Goal: Transaction & Acquisition: Register for event/course

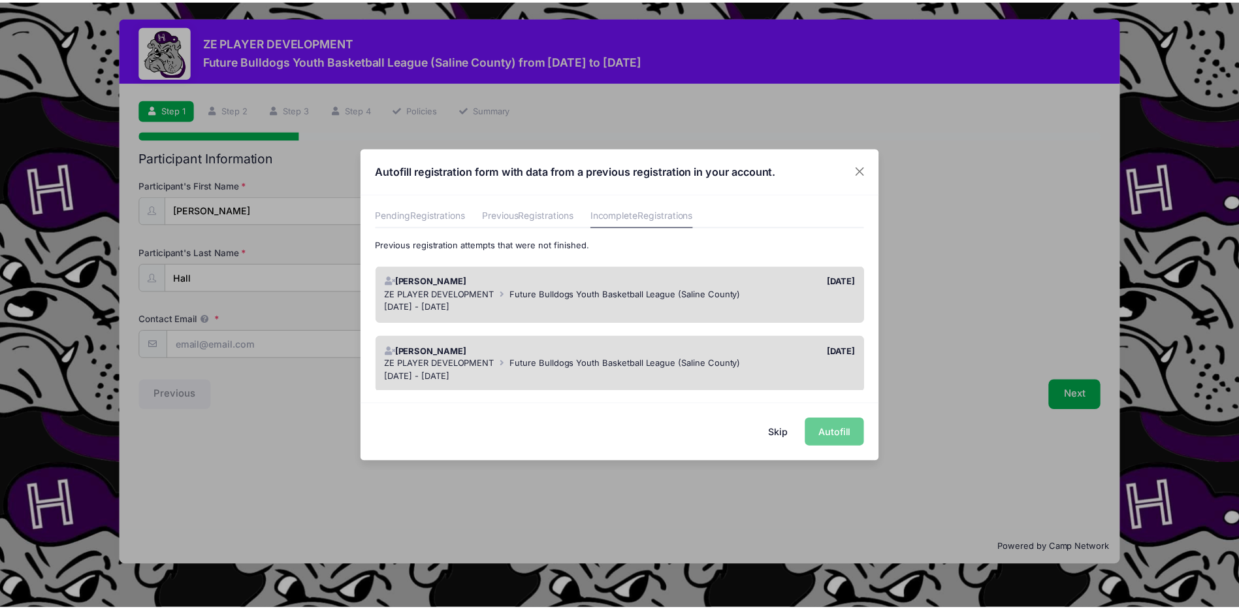
scroll to position [65, 0]
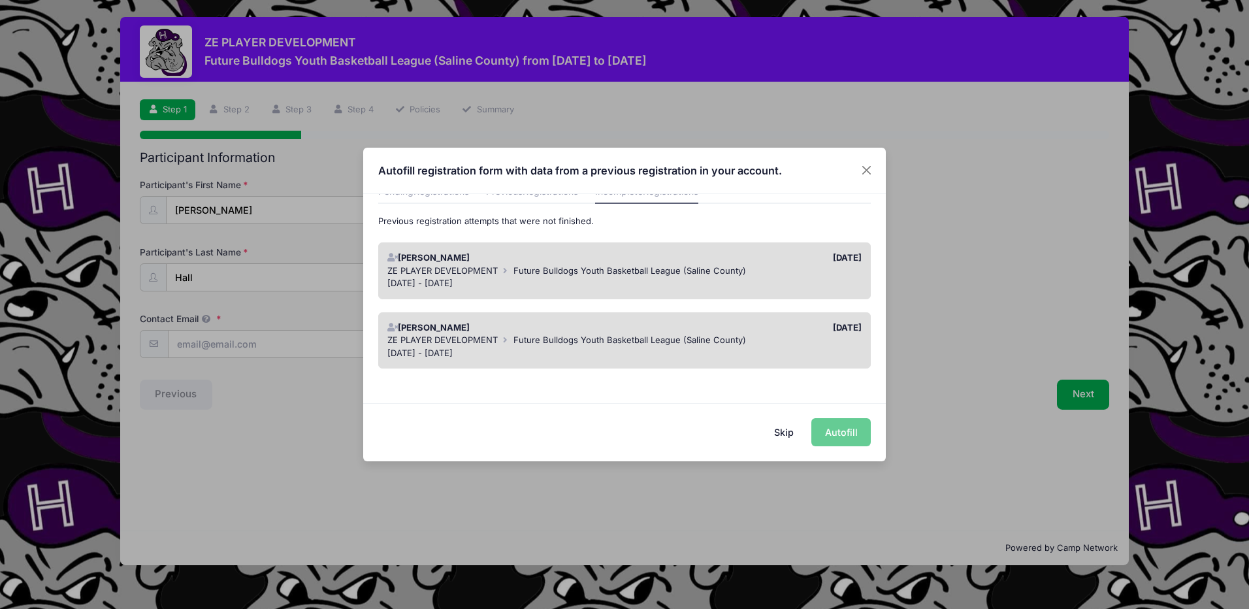
click at [692, 275] on span "Future Bulldogs Youth Basketball League (Saline County)" at bounding box center [629, 270] width 233 height 10
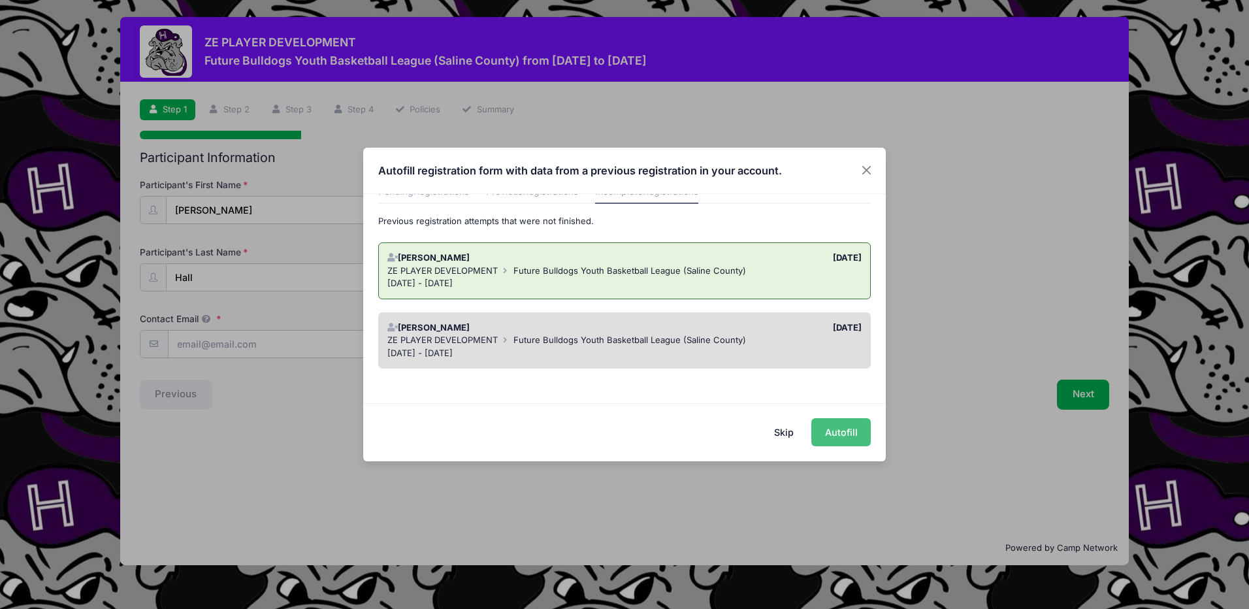
click at [837, 428] on button "Autofill" at bounding box center [840, 432] width 59 height 28
type input "[PERSON_NAME][EMAIL_ADDRESS][PERSON_NAME][DOMAIN_NAME]"
type input "03/01/2018"
type input "5635 Harco Road"
type input "Galatia IL"
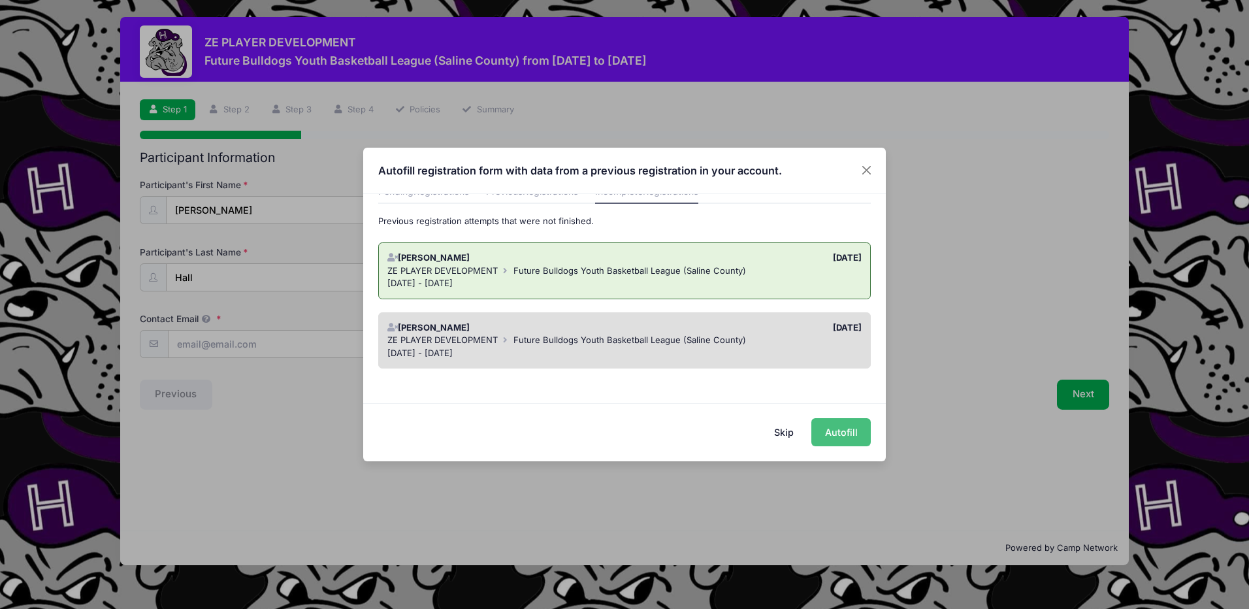
select select "IL"
type input "62935"
type input "2nd"
type input "First time playing 2 or 3"
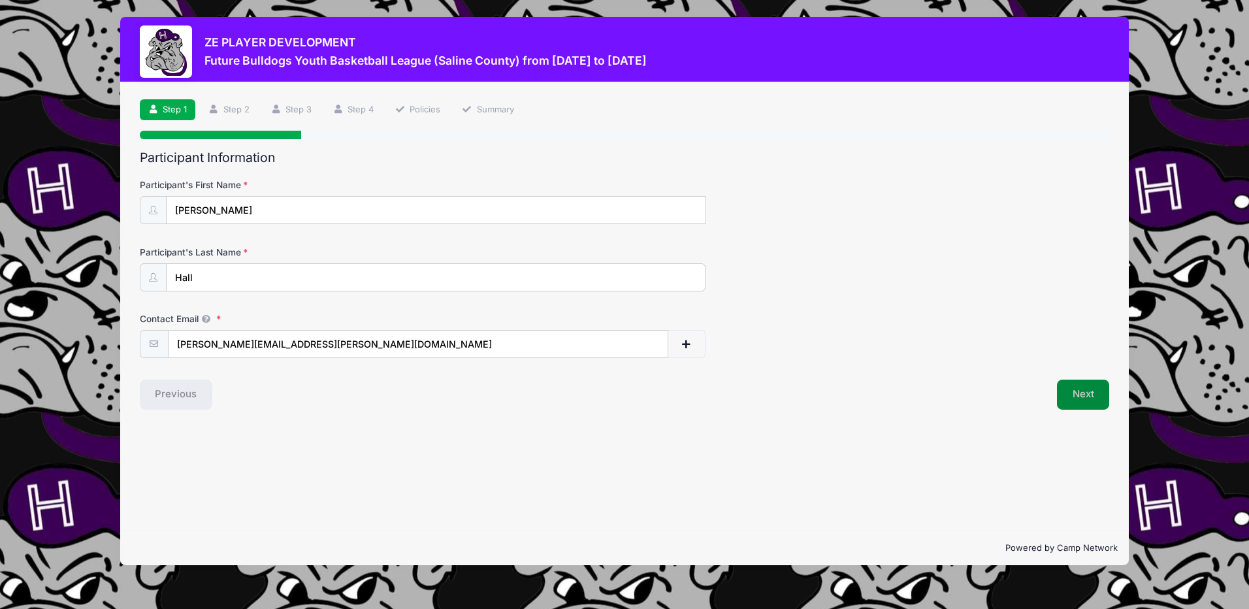
click at [1062, 390] on button "Next" at bounding box center [1083, 394] width 53 height 30
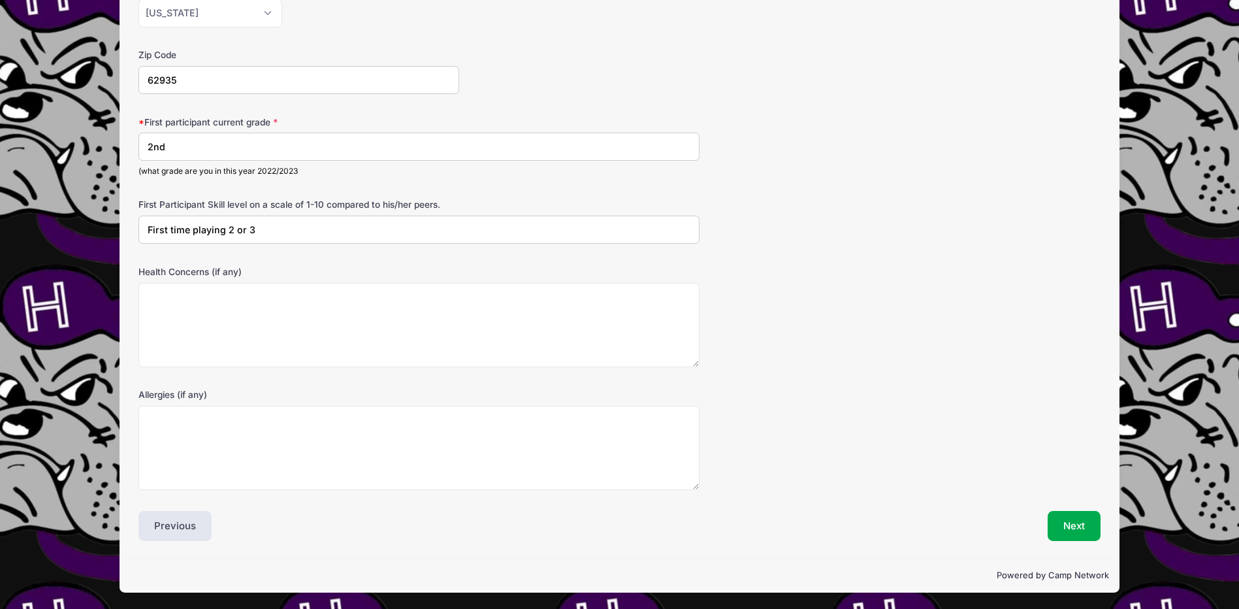
scroll to position [398, 0]
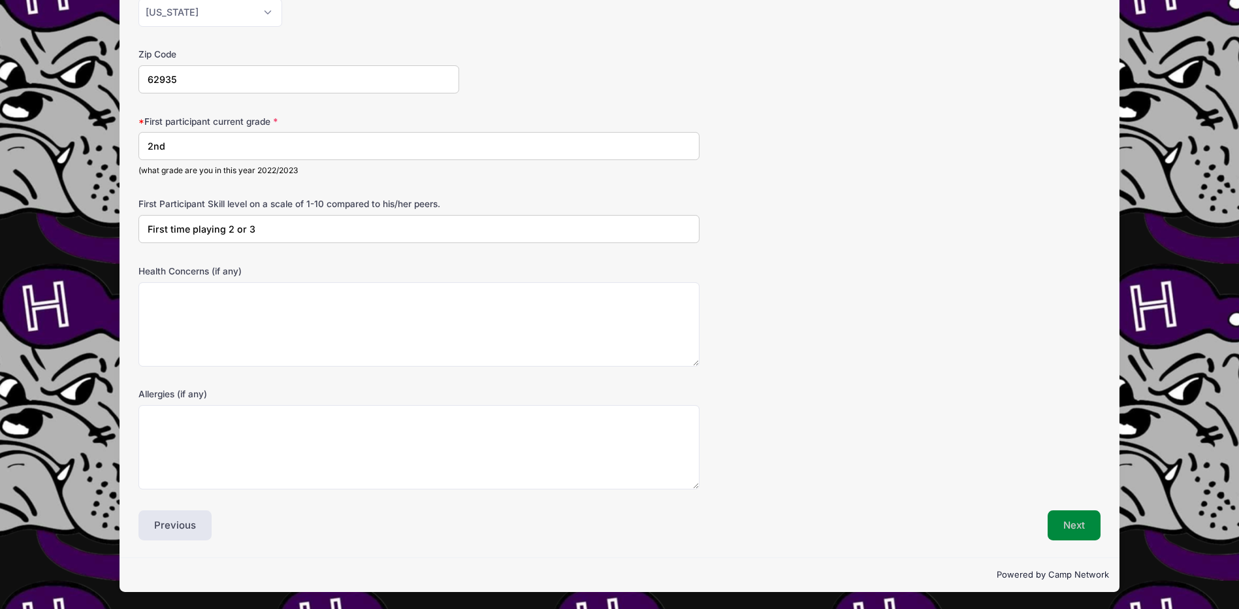
click at [1070, 511] on button "Next" at bounding box center [1074, 525] width 53 height 30
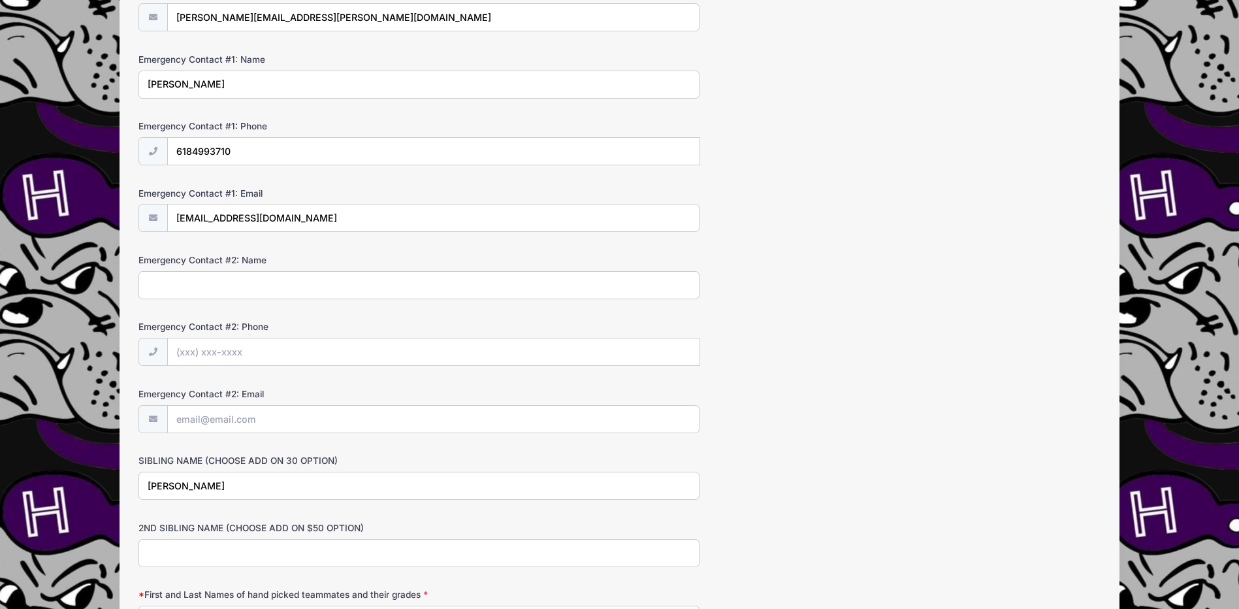
scroll to position [392, 0]
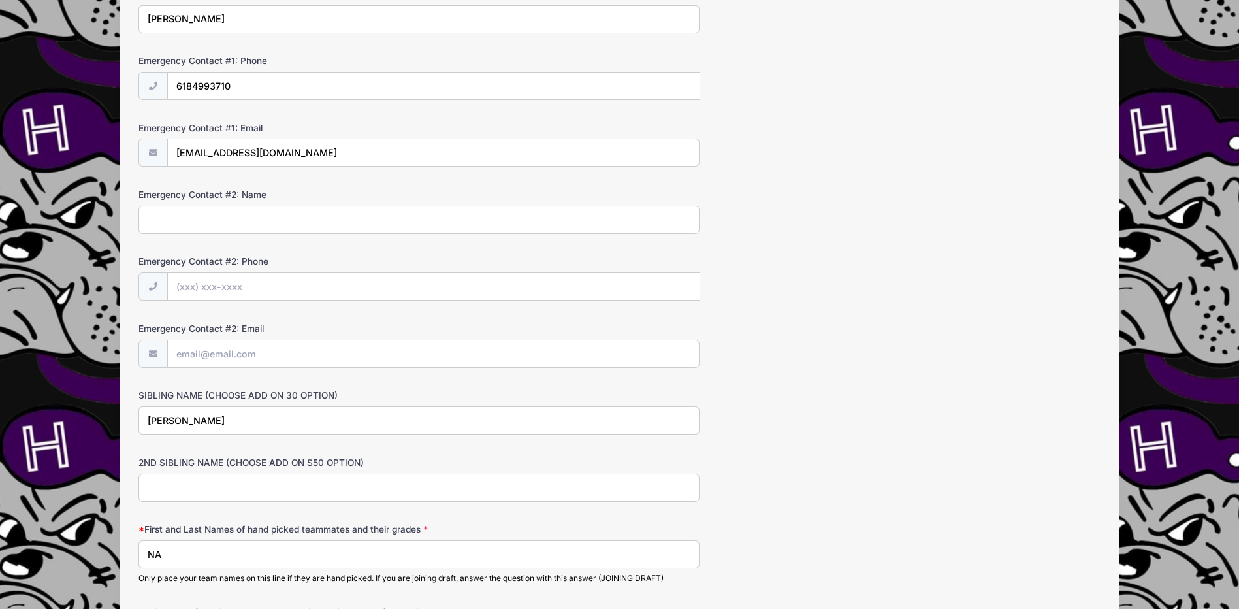
click at [254, 426] on input "Micah Hall" at bounding box center [418, 420] width 561 height 28
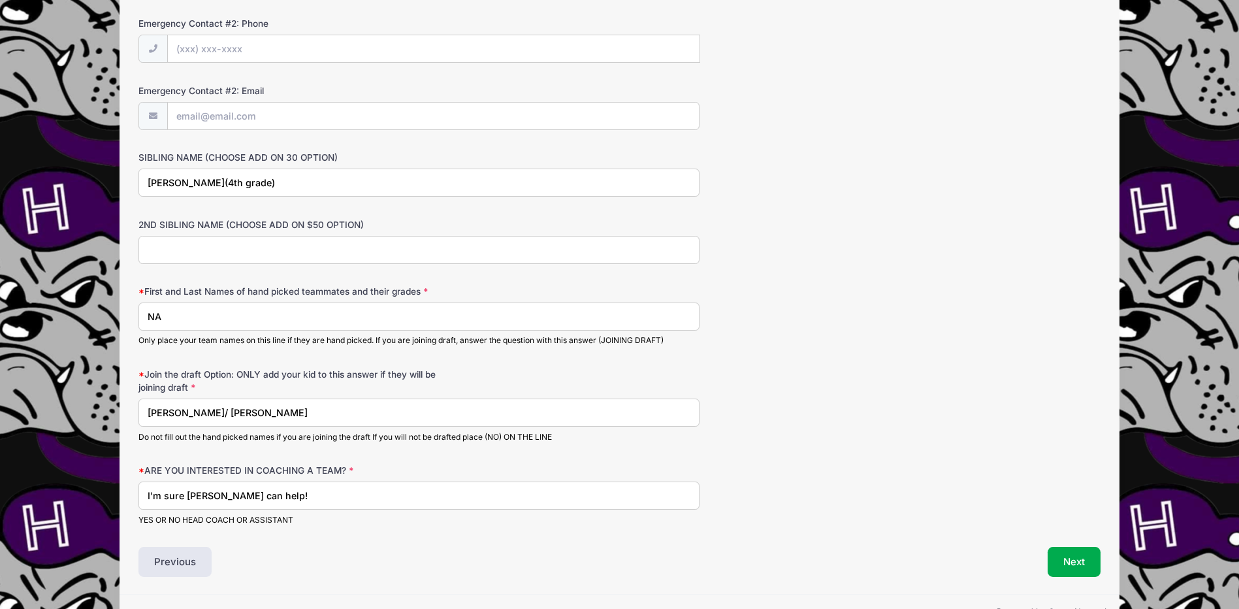
scroll to position [653, 0]
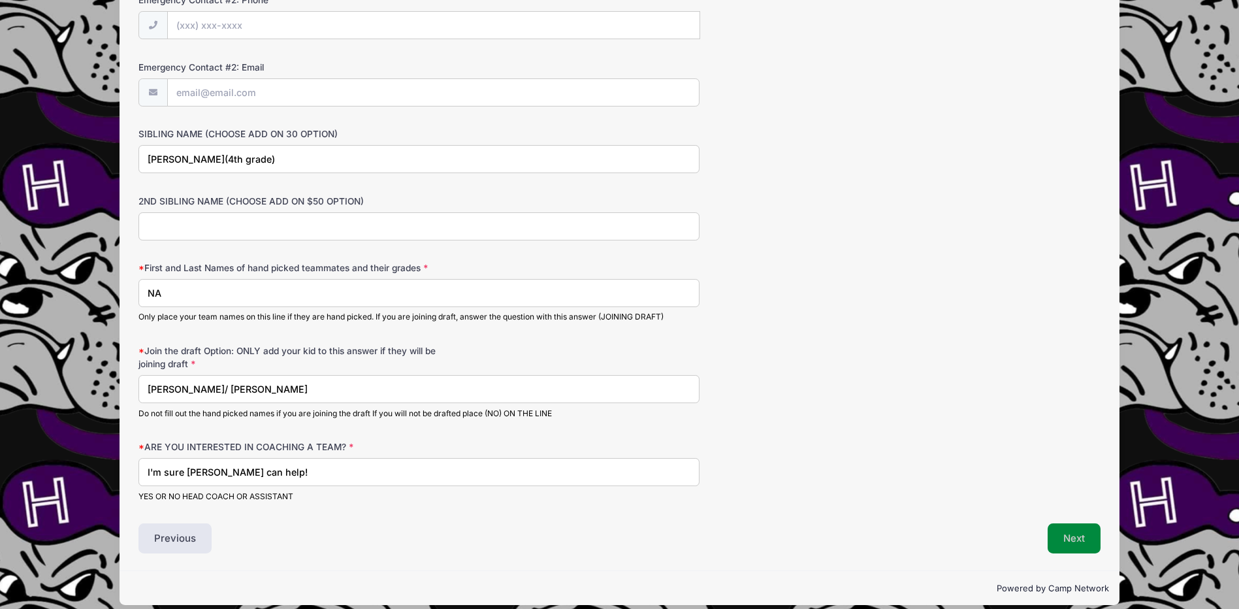
type input "Micah Hall(4th grade)"
click at [1079, 539] on button "Next" at bounding box center [1074, 538] width 53 height 30
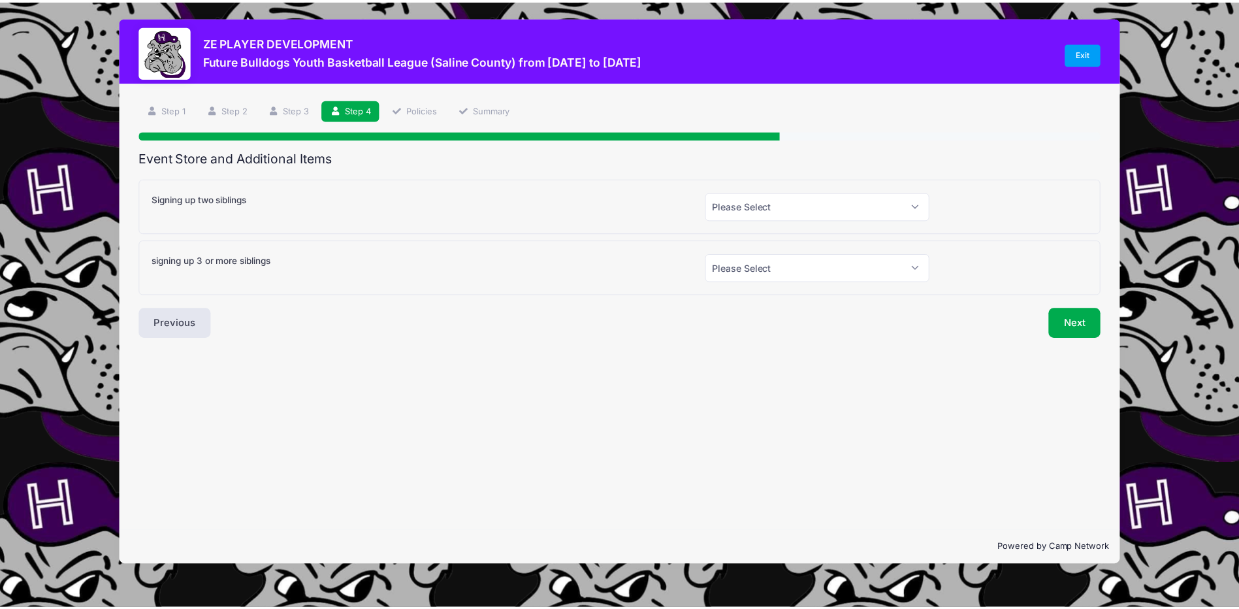
scroll to position [0, 0]
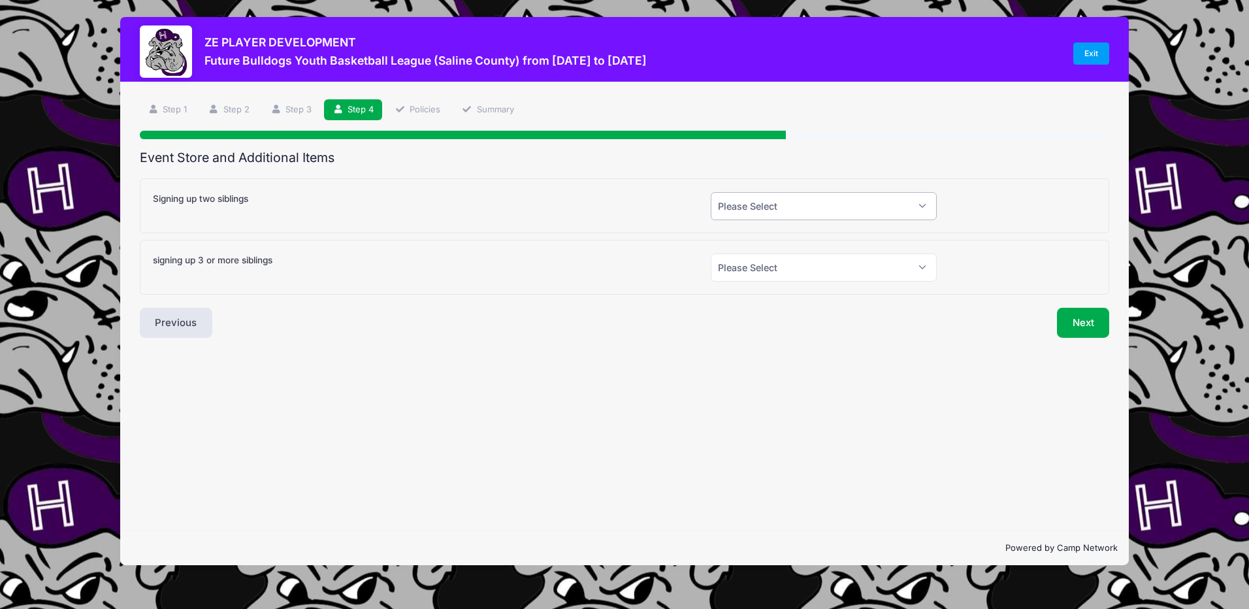
click at [780, 200] on select "Please Select Yes (+$30.00) No" at bounding box center [824, 206] width 226 height 28
select select "1"
click at [711, 192] on select "Please Select Yes (+$30.00) No" at bounding box center [824, 206] width 226 height 28
click at [1082, 317] on button "Next" at bounding box center [1083, 323] width 53 height 30
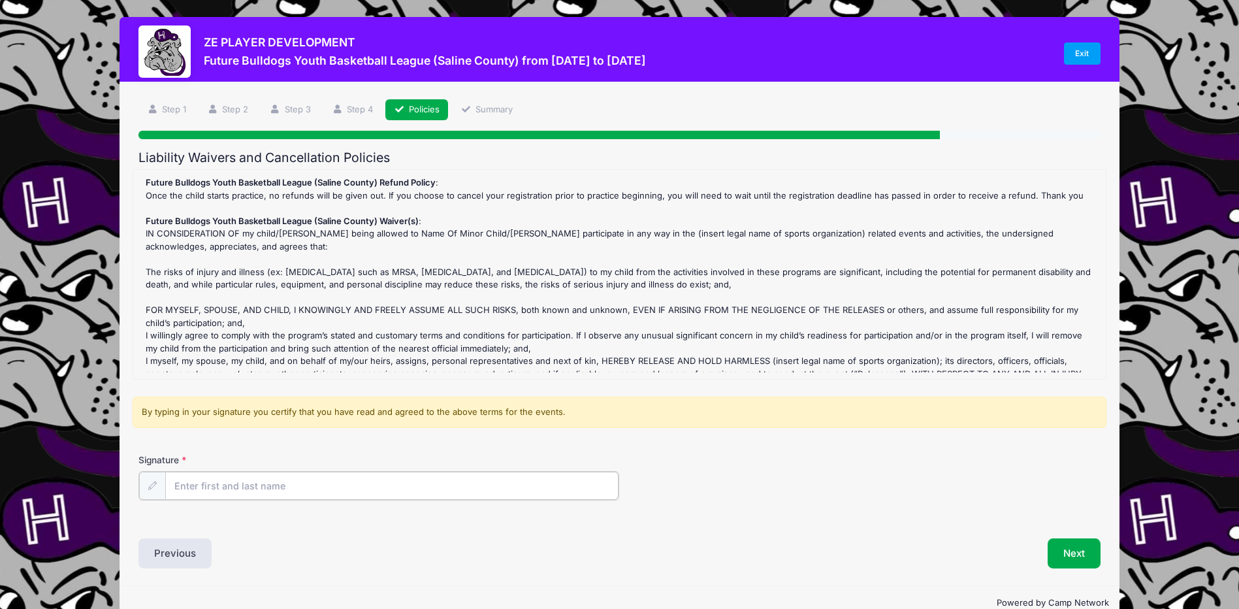
click at [271, 486] on input "Signature" at bounding box center [391, 486] width 453 height 28
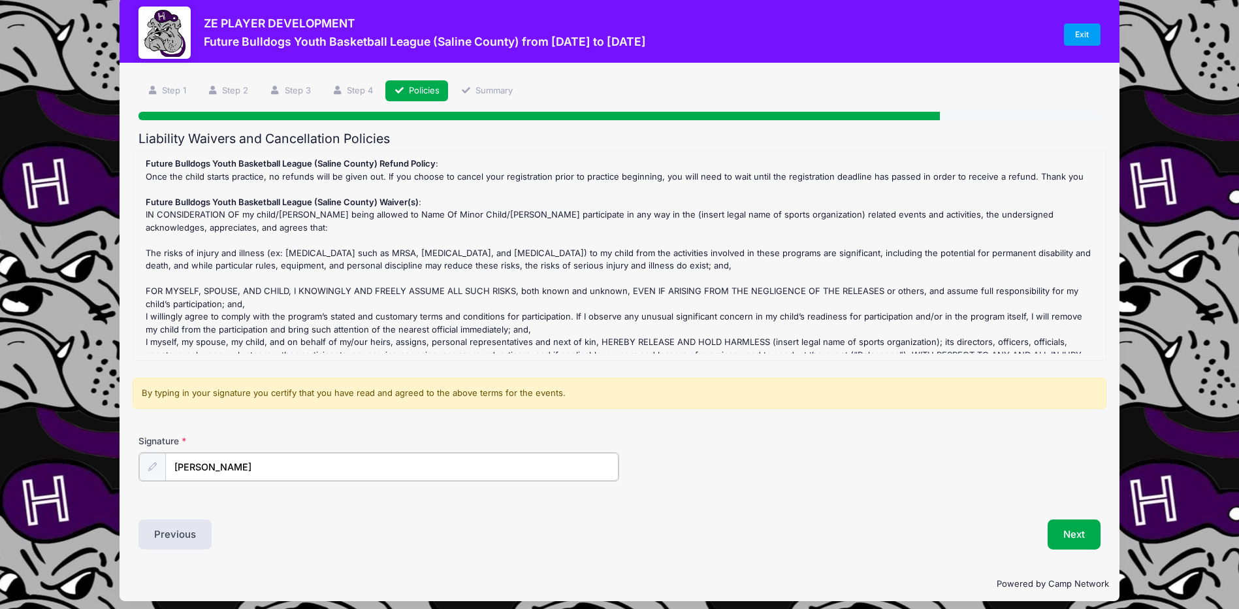
scroll to position [28, 0]
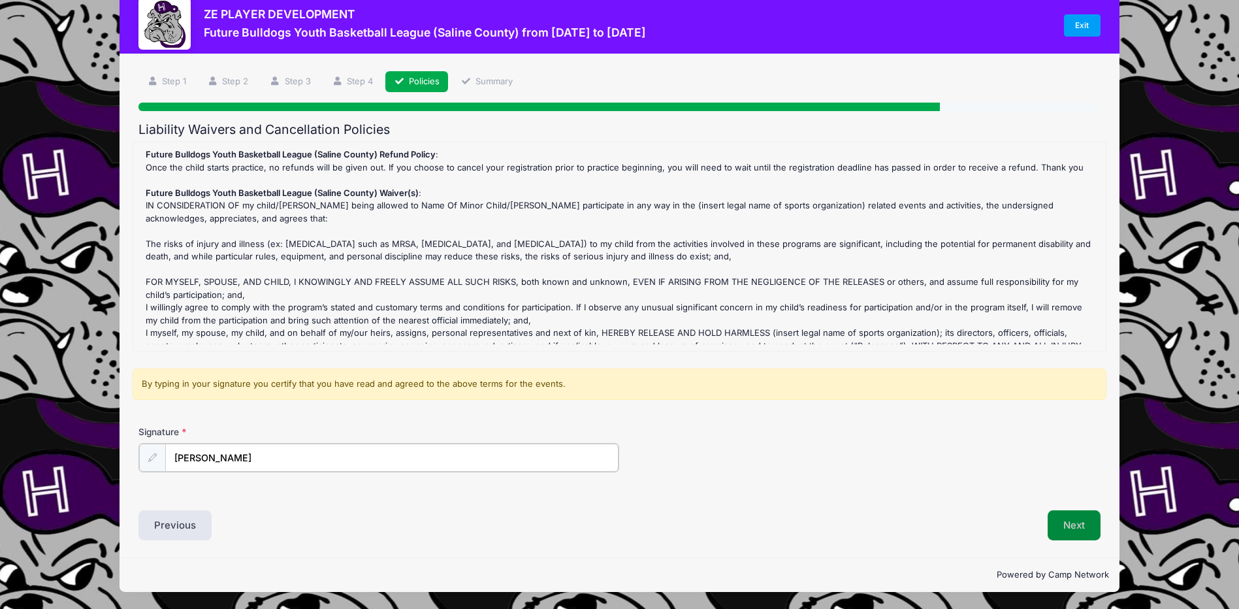
type input "Hillary Hall"
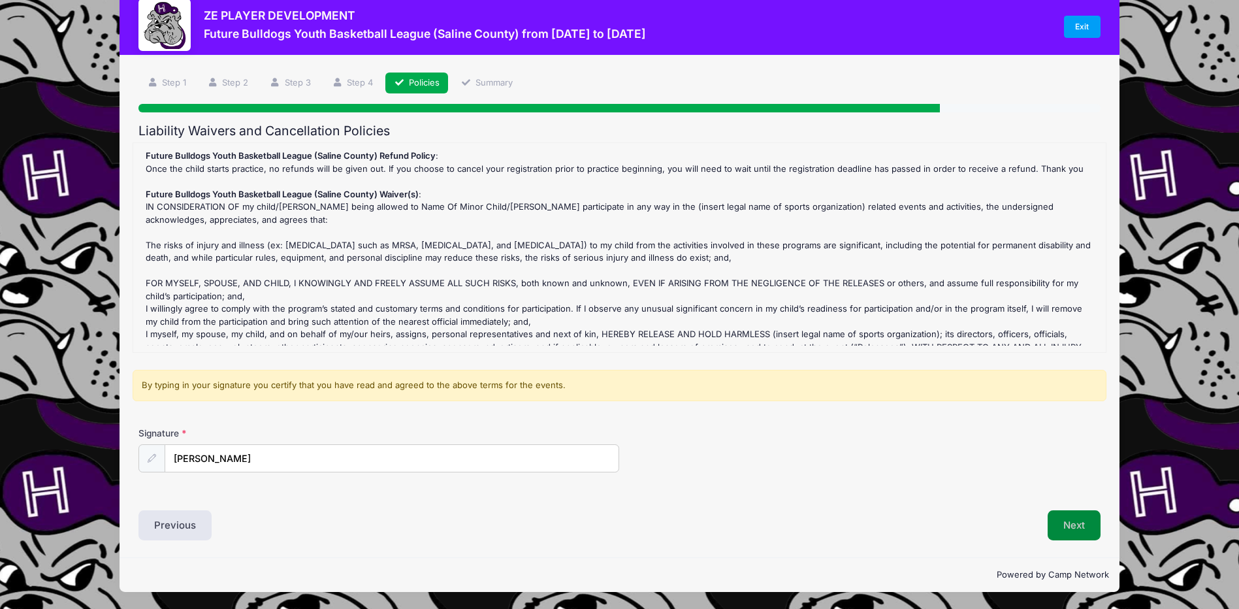
click at [1067, 522] on button "Next" at bounding box center [1074, 525] width 53 height 30
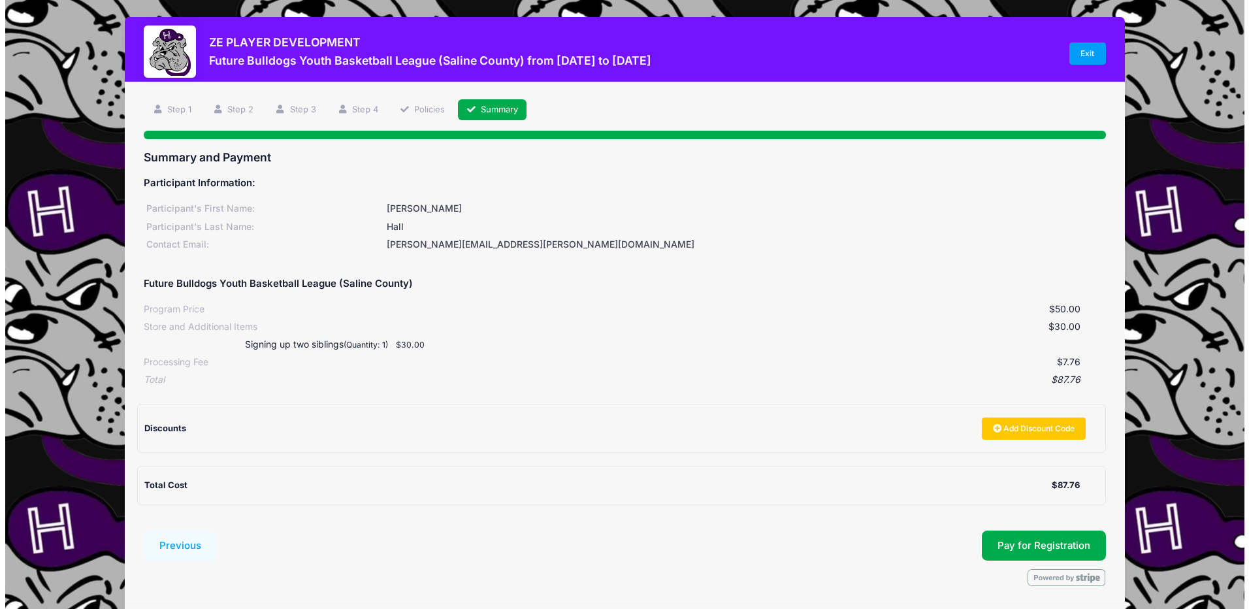
scroll to position [46, 0]
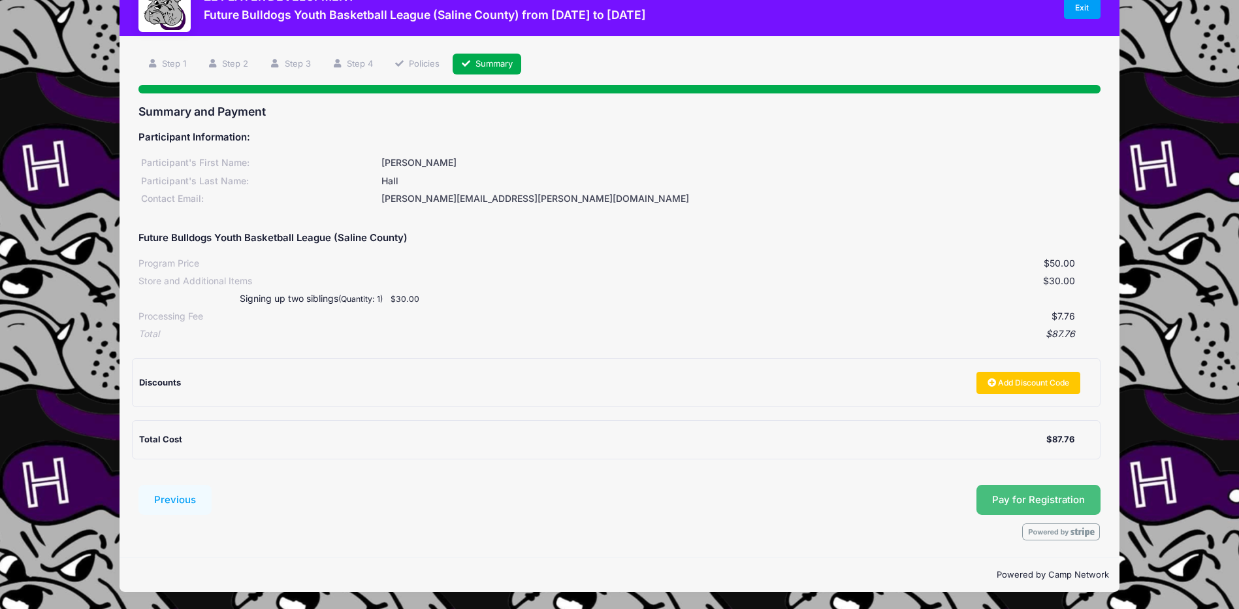
click at [1031, 501] on button "Pay for Registration" at bounding box center [1038, 500] width 124 height 30
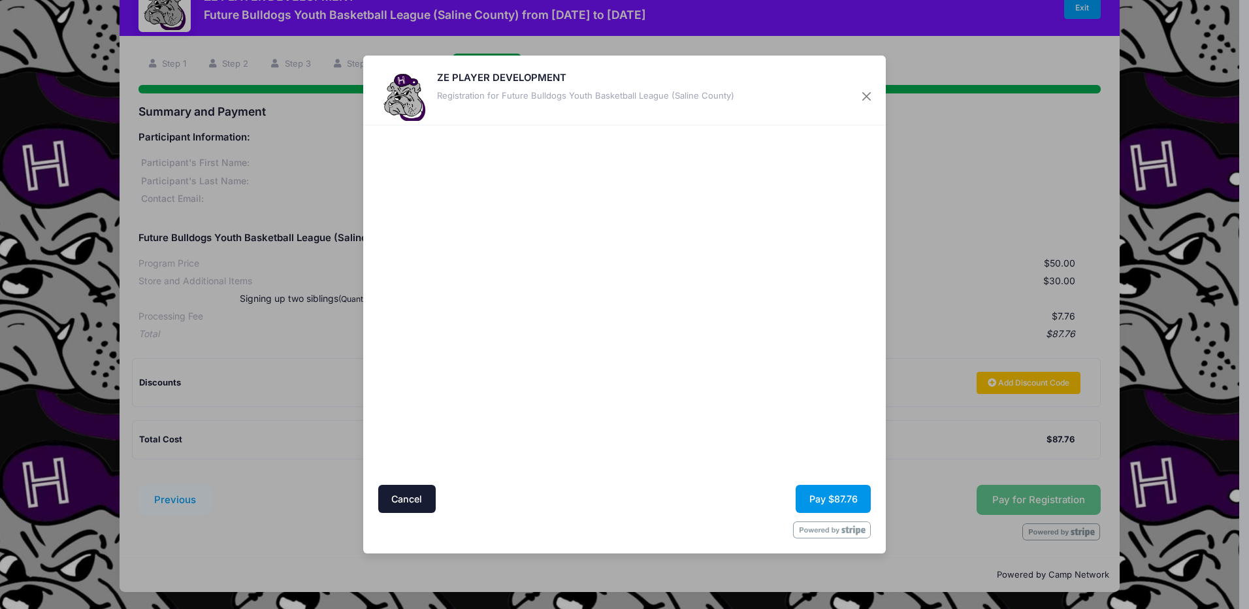
click at [832, 499] on button "Pay $87.76" at bounding box center [832, 499] width 75 height 28
click at [823, 502] on button "Pay $87.76" at bounding box center [832, 499] width 75 height 28
